Goal: Check status: Check status

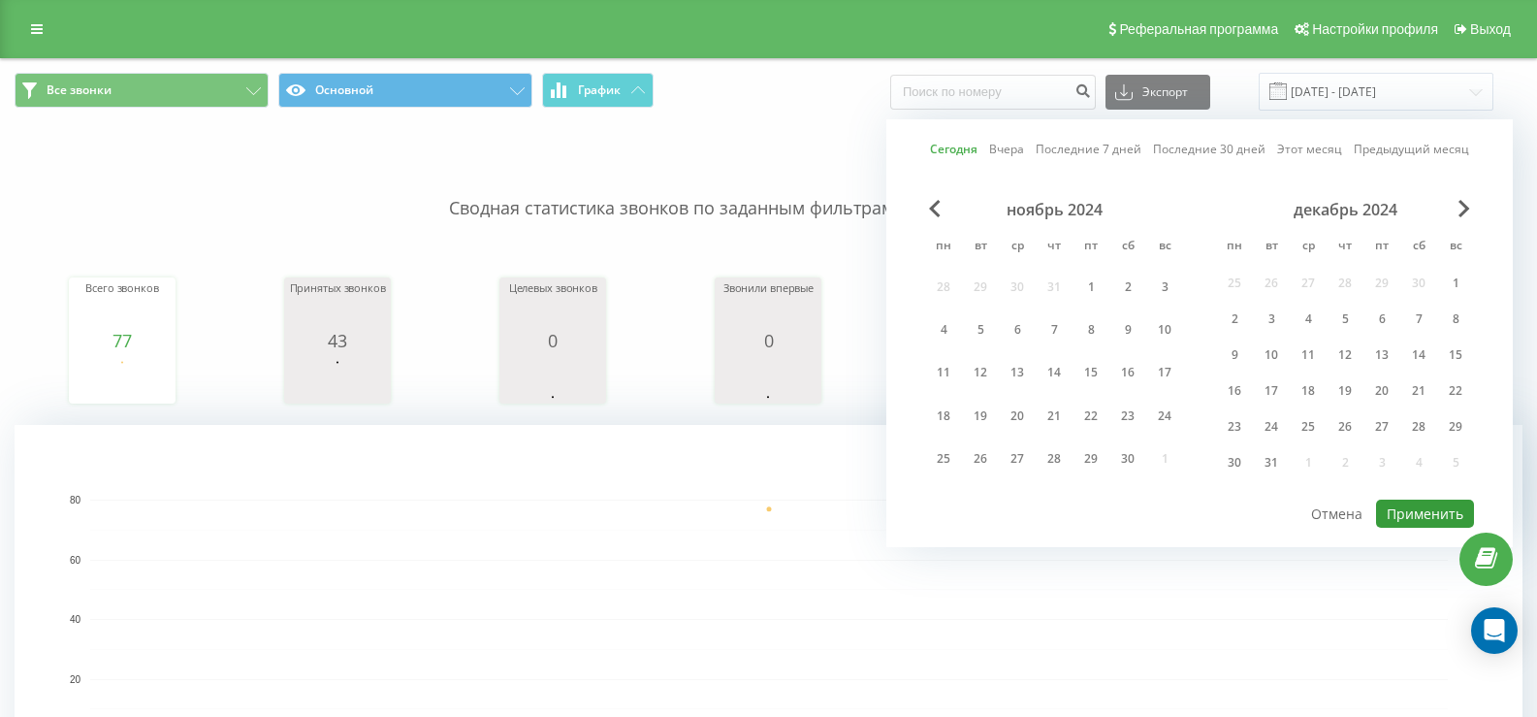
click at [1403, 504] on button "Применить" at bounding box center [1425, 513] width 98 height 28
type input "[DATE] - [DATE]"
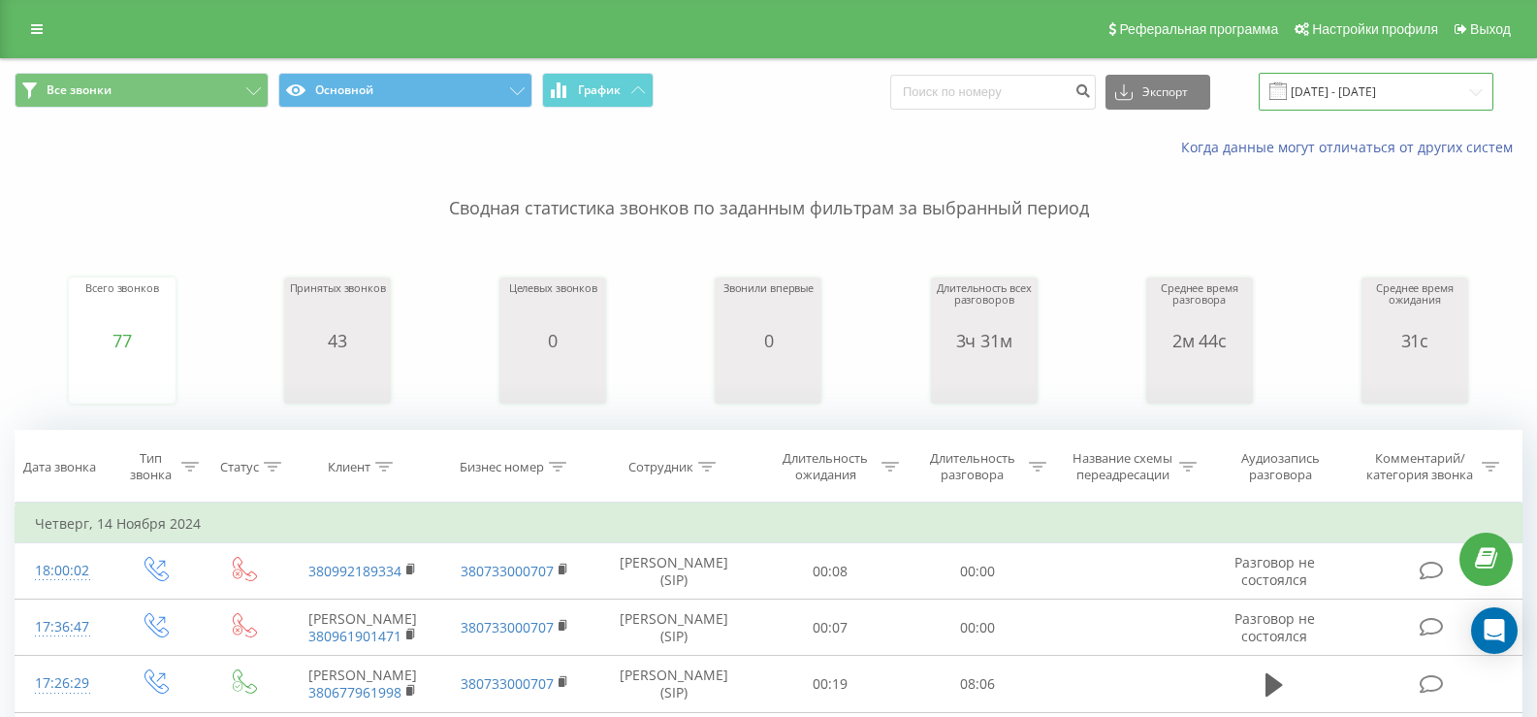
click at [1359, 96] on input "[DATE] - [DATE]" at bounding box center [1376, 92] width 235 height 38
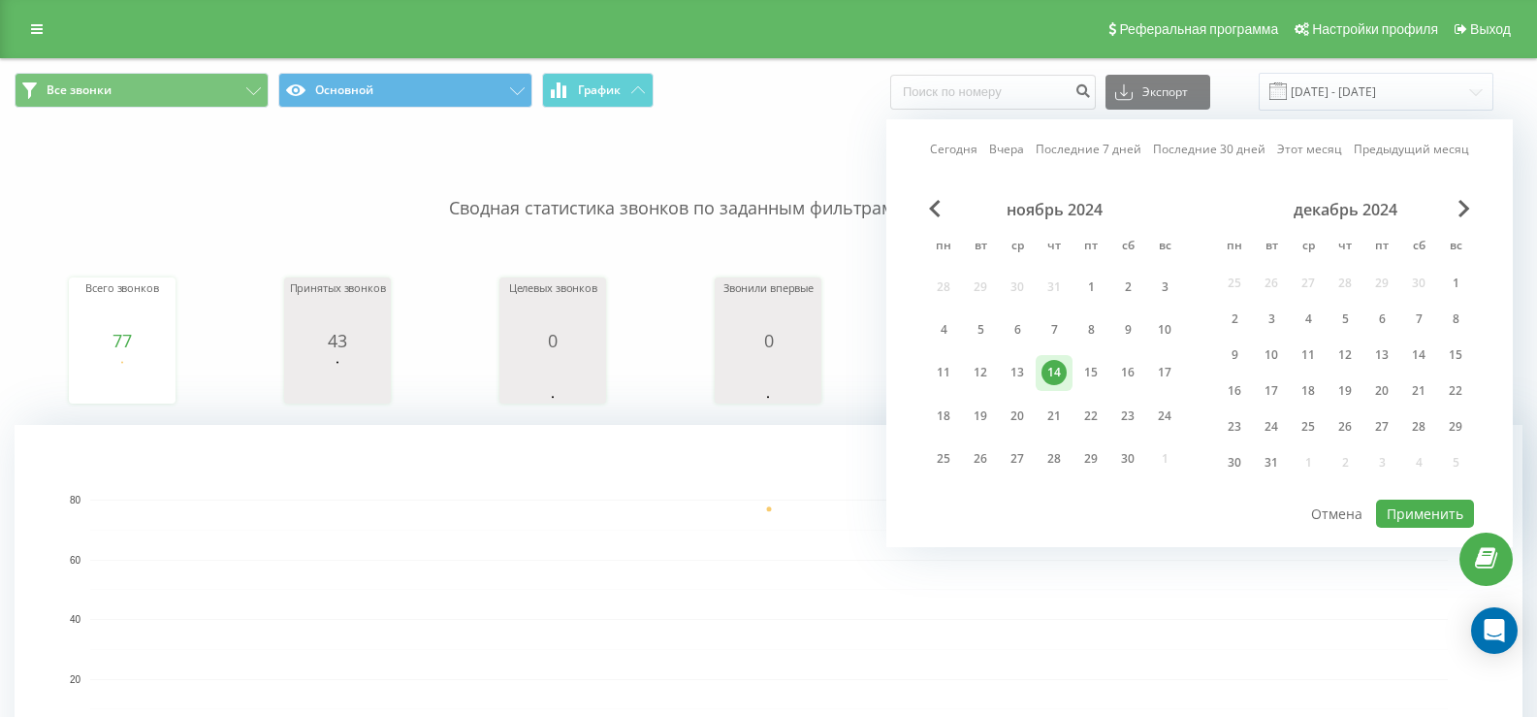
click at [973, 148] on link "Сегодня" at bounding box center [954, 149] width 48 height 18
click at [1384, 513] on button "Применить" at bounding box center [1425, 513] width 98 height 28
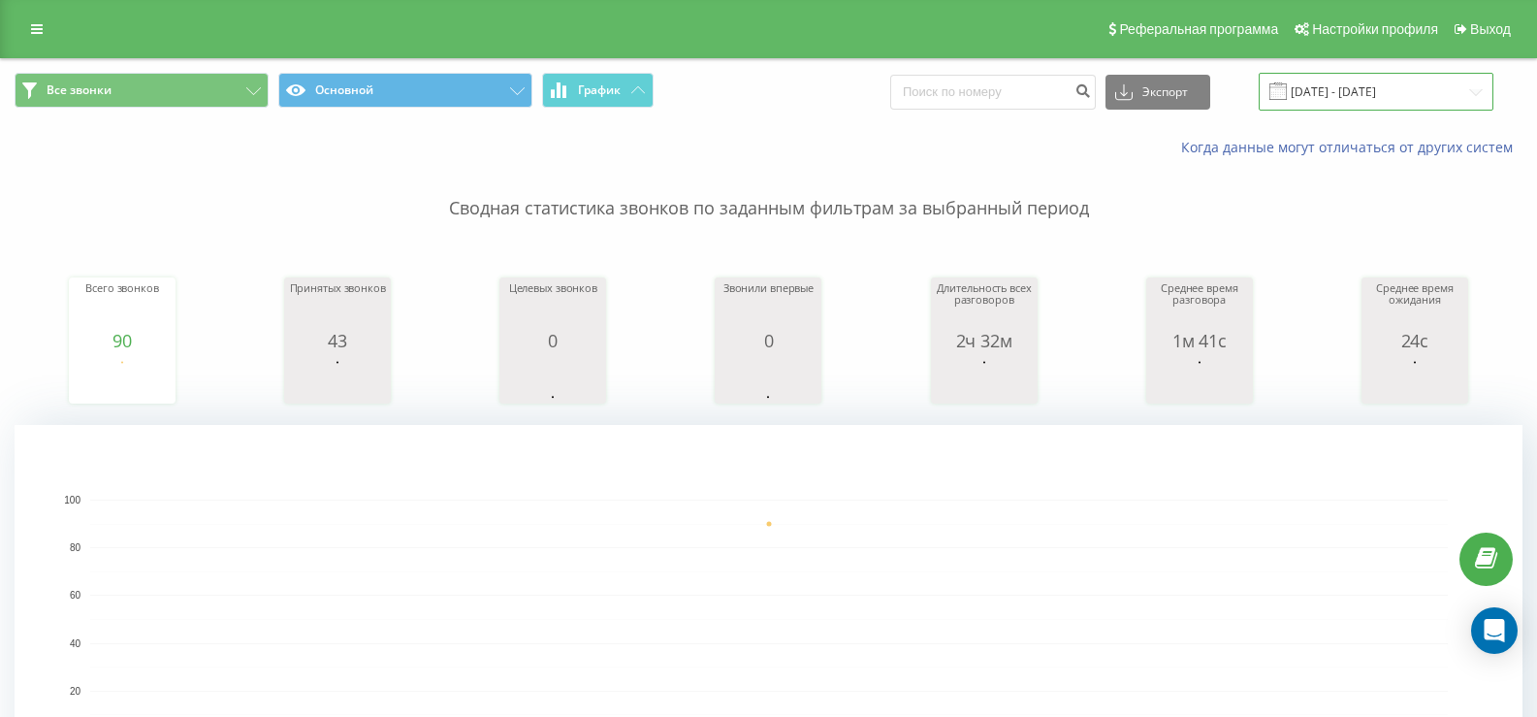
click at [1309, 87] on input "[DATE] - [DATE]" at bounding box center [1376, 92] width 235 height 38
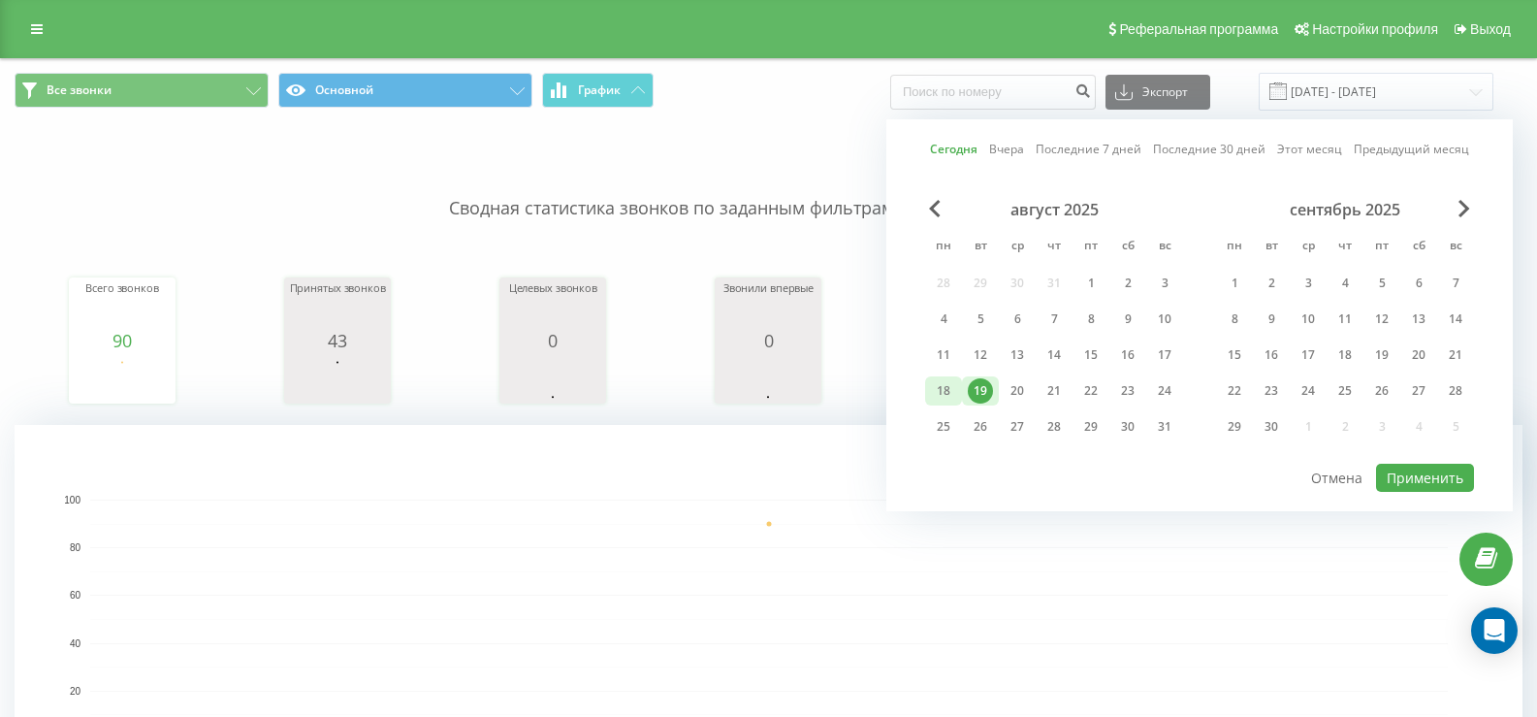
click at [941, 388] on div "18" at bounding box center [943, 390] width 25 height 25
click at [1419, 491] on button "Применить" at bounding box center [1425, 478] width 98 height 28
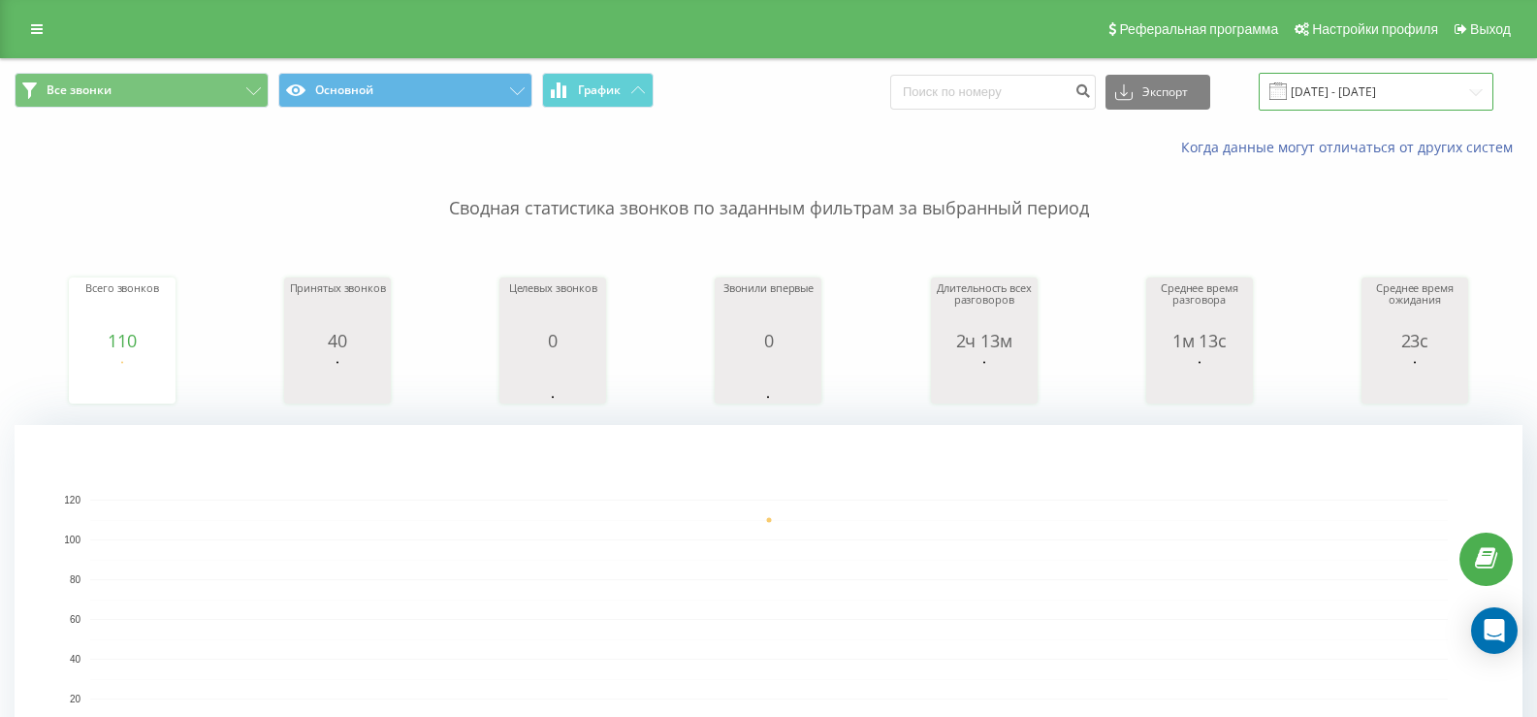
click at [1306, 94] on input "18.08.2025 - 18.08.2025" at bounding box center [1376, 92] width 235 height 38
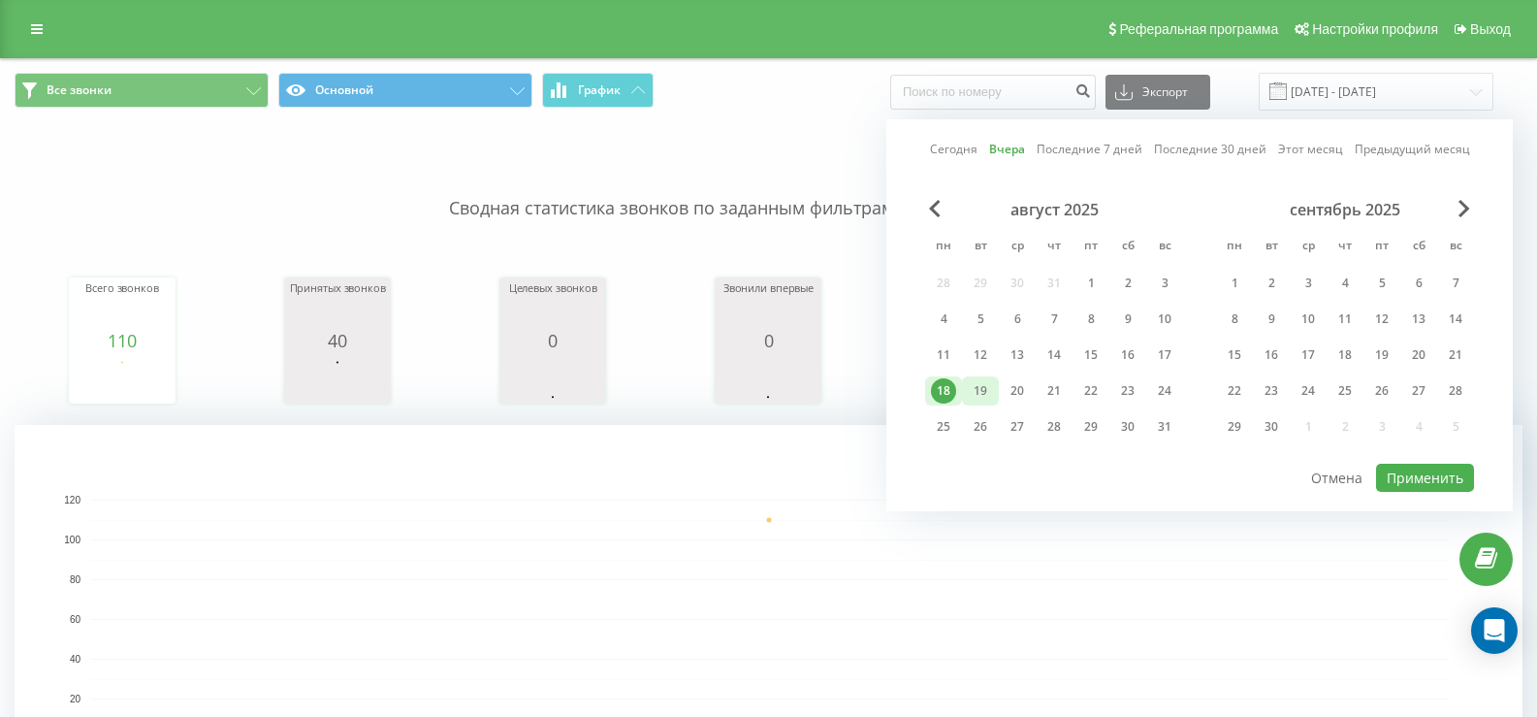
click at [981, 382] on div "19" at bounding box center [980, 390] width 25 height 25
click at [1427, 466] on button "Применить" at bounding box center [1425, 478] width 98 height 28
type input "[DATE] - [DATE]"
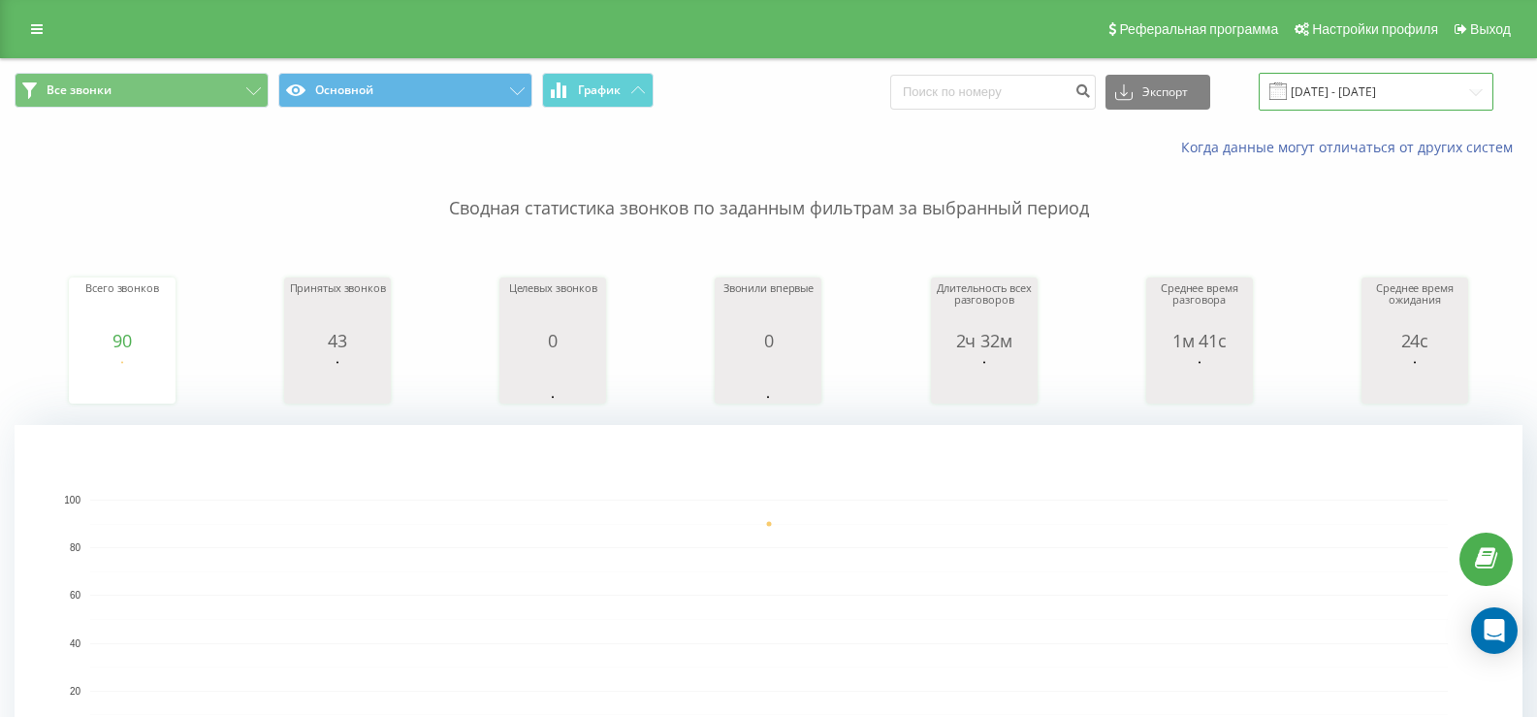
click at [1343, 95] on input "[DATE] - [DATE]" at bounding box center [1376, 92] width 235 height 38
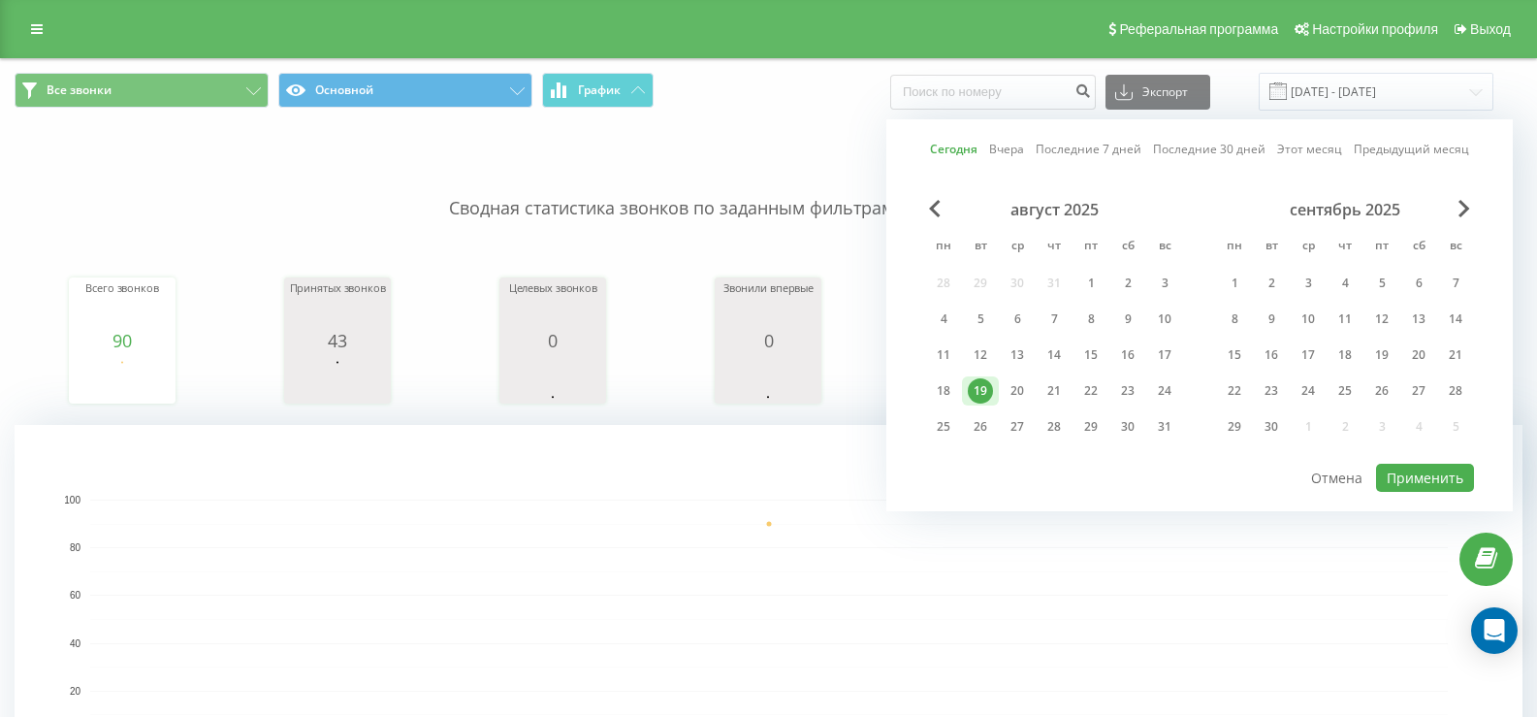
click at [803, 148] on div "Когда данные могут отличаться от других систем" at bounding box center [1056, 147] width 959 height 19
